Goal: Transaction & Acquisition: Book appointment/travel/reservation

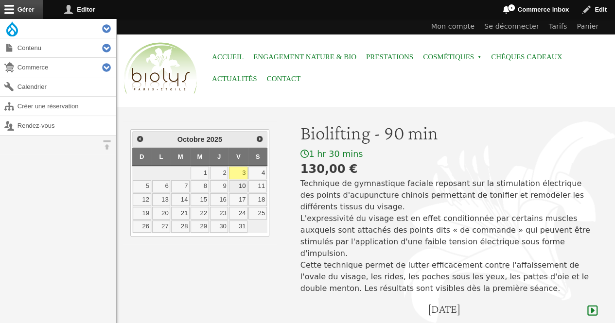
click at [241, 187] on link "10" at bounding box center [238, 186] width 18 height 13
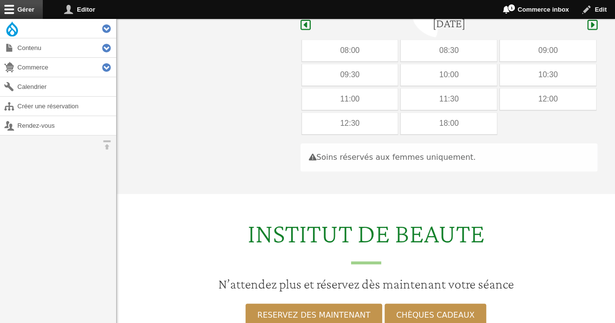
scroll to position [290, 0]
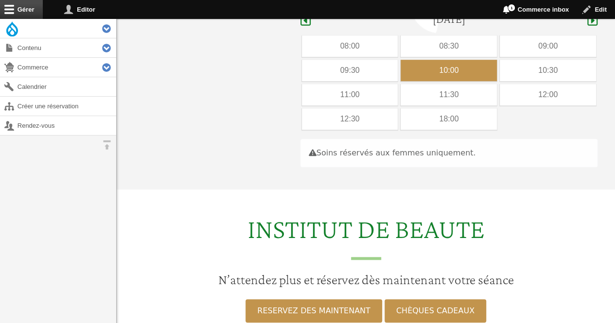
click at [428, 62] on div "10:00" at bounding box center [448, 70] width 96 height 21
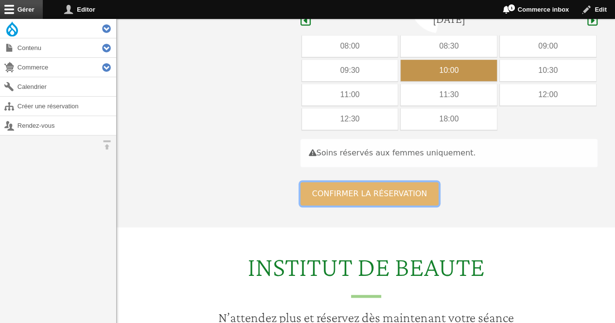
click at [360, 182] on button "Confirmer la réservation" at bounding box center [369, 193] width 138 height 23
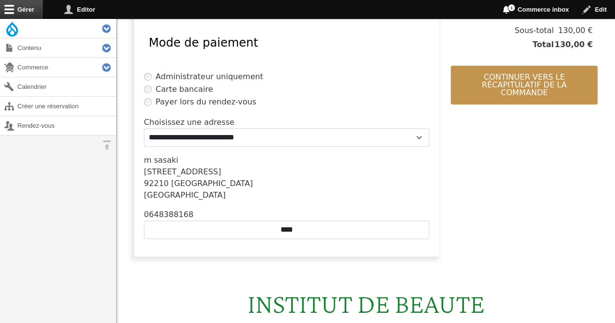
scroll to position [262, 0]
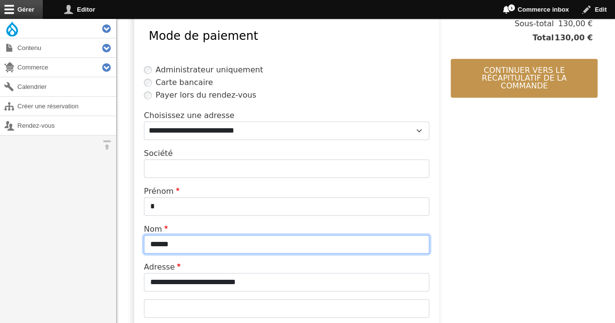
click at [193, 243] on input "******" at bounding box center [286, 244] width 285 height 18
type input "*"
type input "*********"
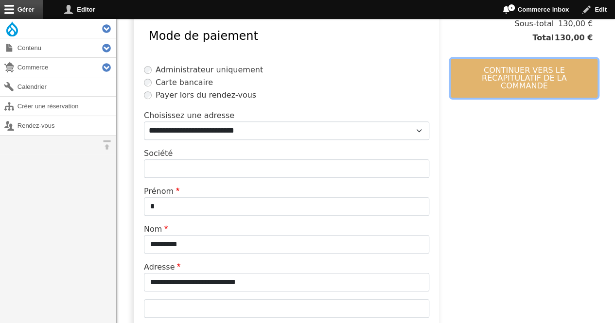
click at [479, 69] on button "Continuer vers le récapitulatif de la commande" at bounding box center [523, 78] width 147 height 39
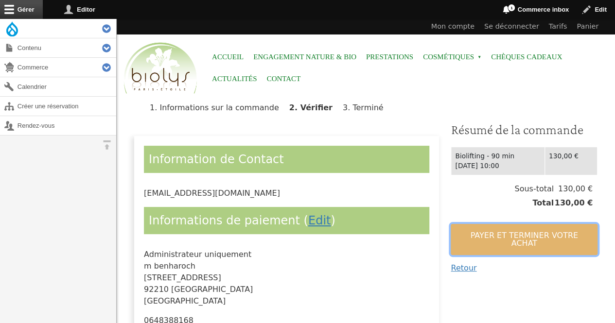
click at [469, 229] on button "Payer et terminer votre achat" at bounding box center [523, 239] width 147 height 31
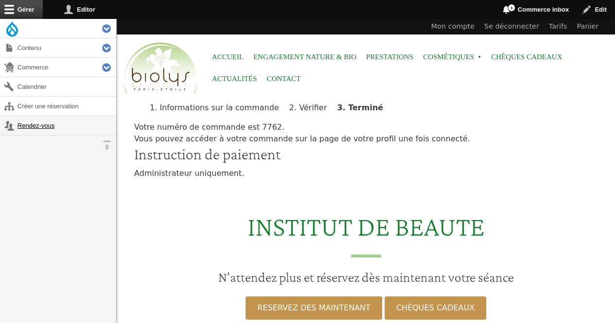
click at [57, 129] on link "Rendez-vous" at bounding box center [58, 125] width 116 height 19
